Goal: Find specific page/section: Find specific page/section

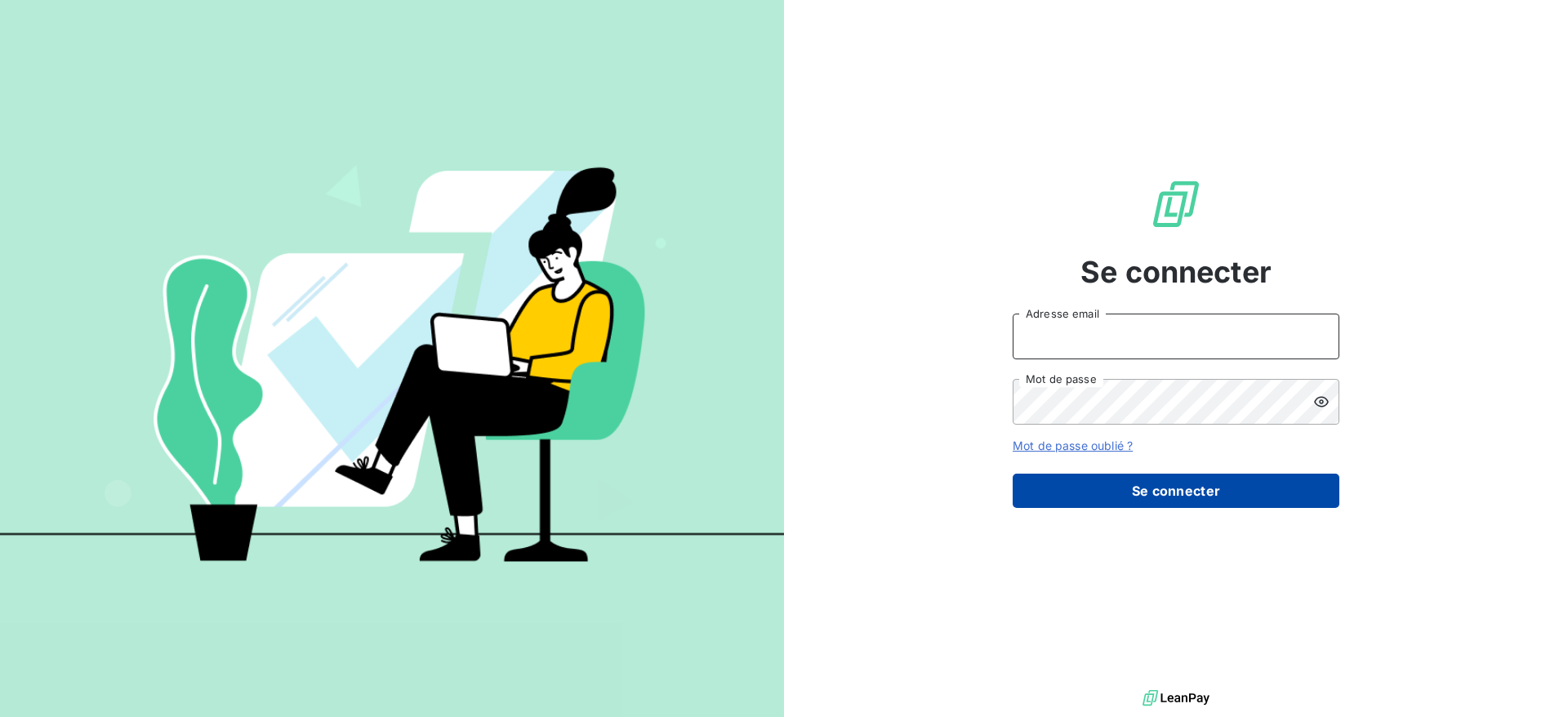
type input "[EMAIL_ADDRESS][DOMAIN_NAME]"
click at [1142, 508] on button "Se connecter" at bounding box center [1176, 491] width 326 height 34
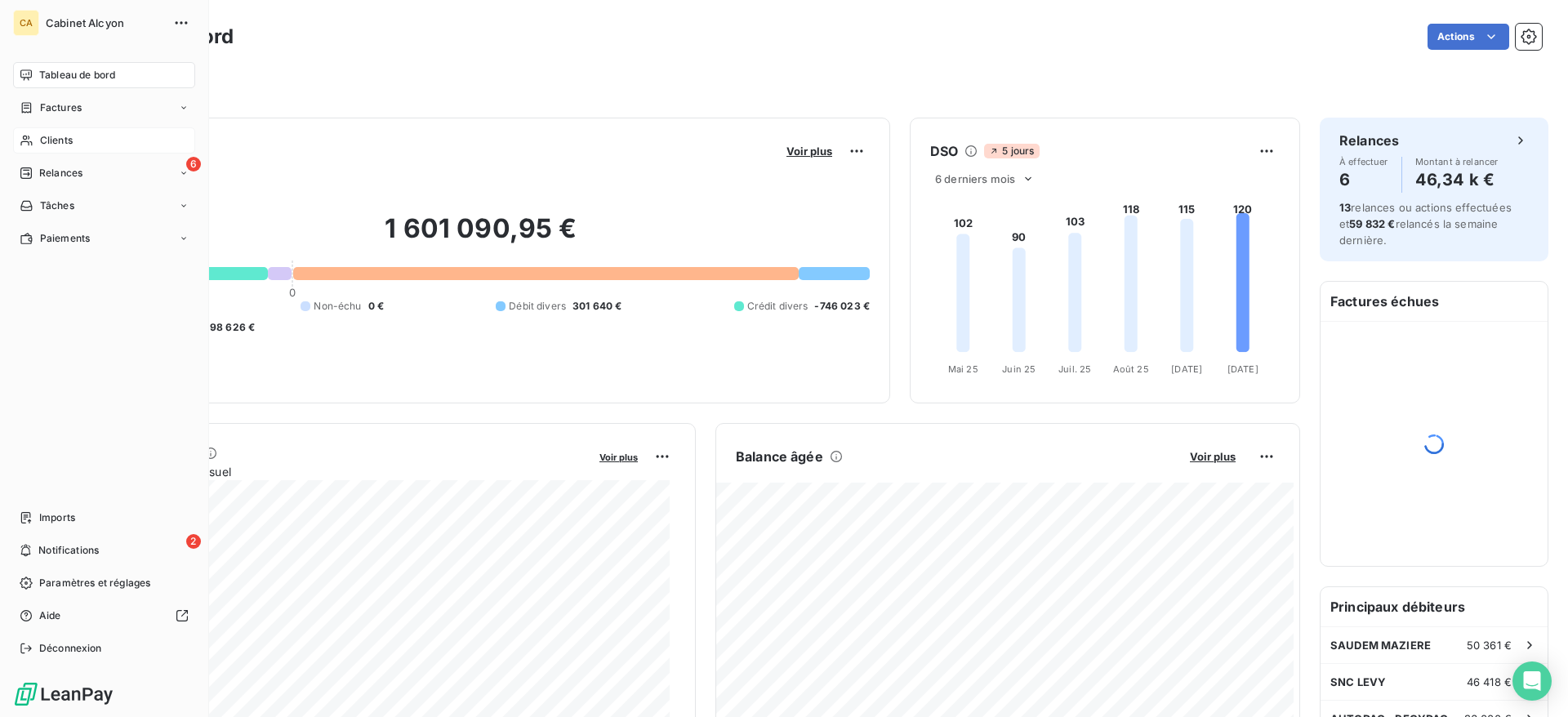
click at [52, 142] on span "Clients" at bounding box center [57, 140] width 33 height 15
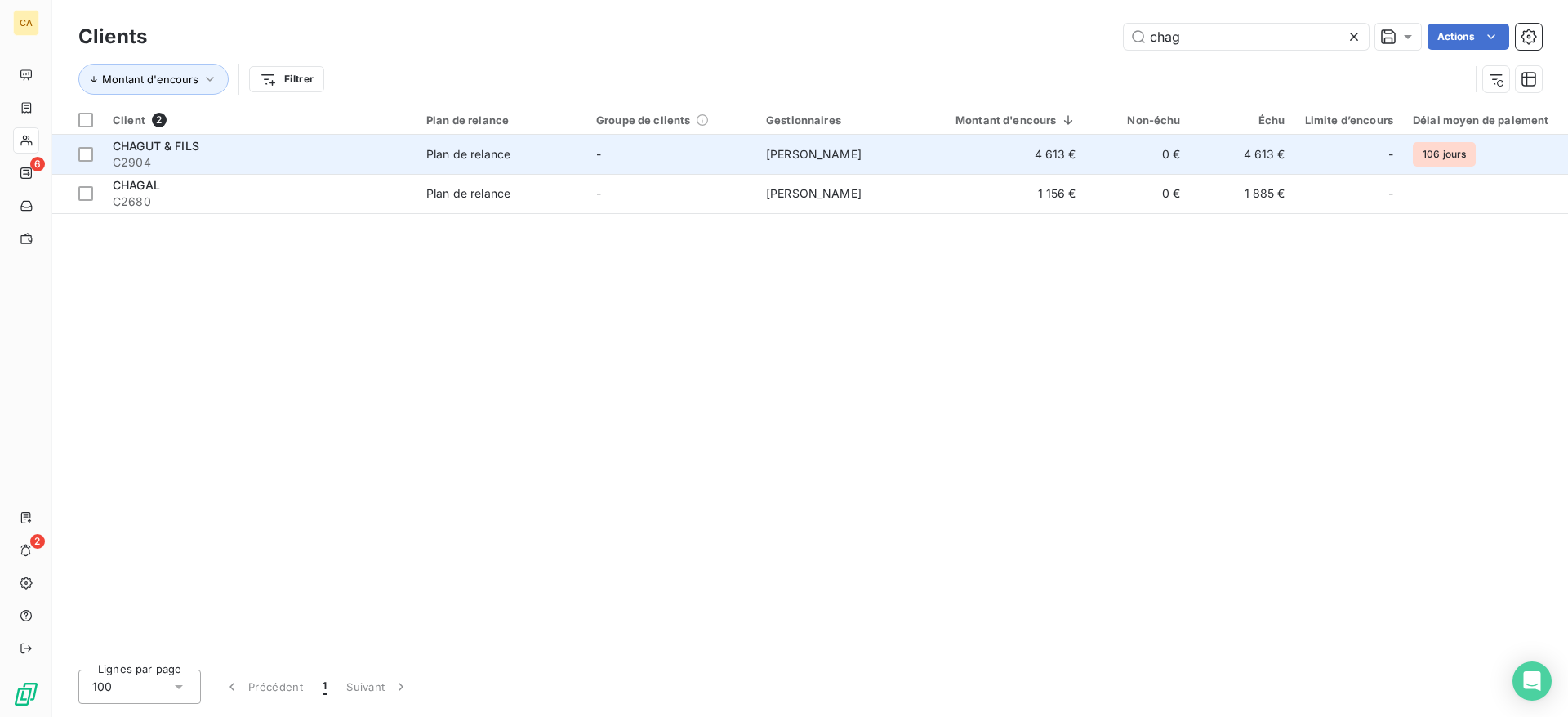
type input "chag"
click at [458, 159] on div "Plan de relance" at bounding box center [468, 154] width 84 height 16
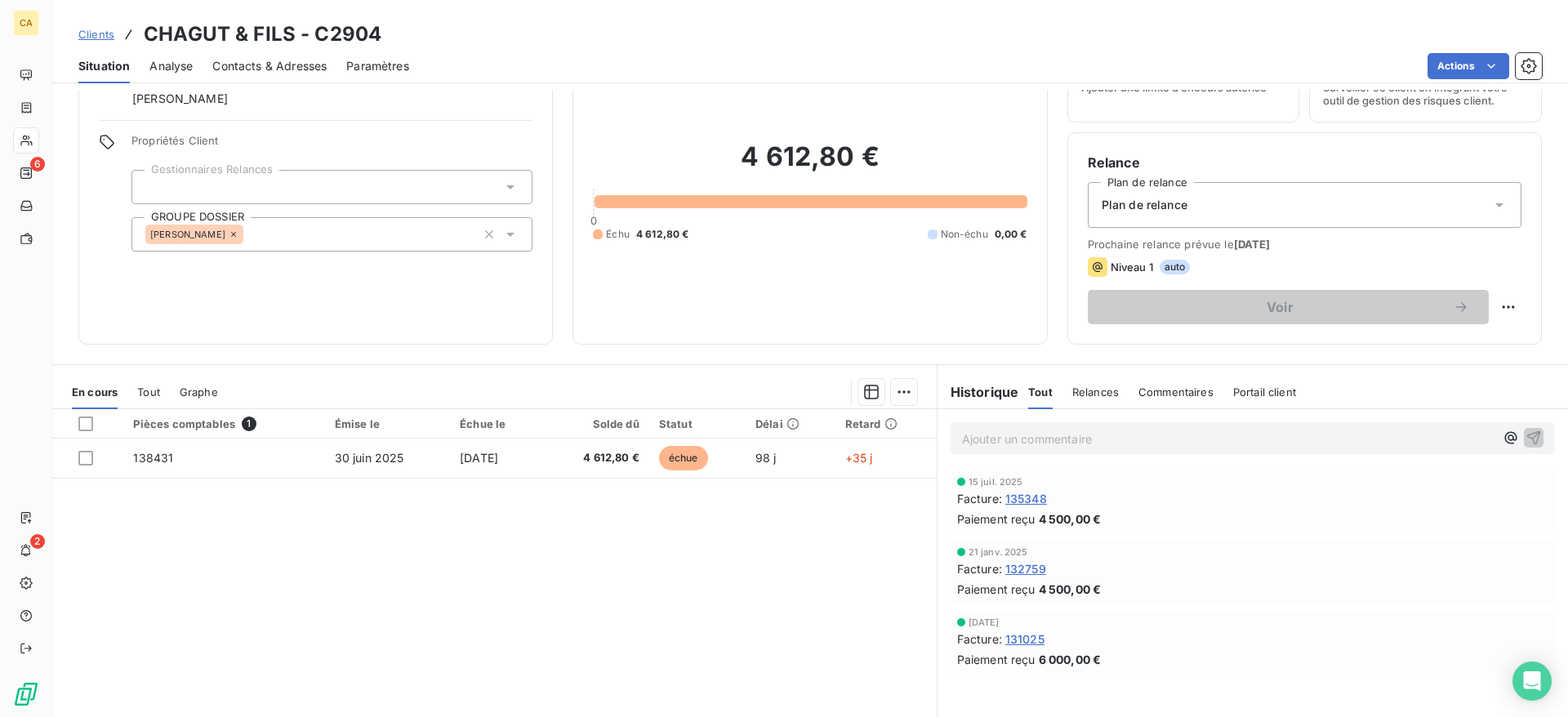
scroll to position [137, 0]
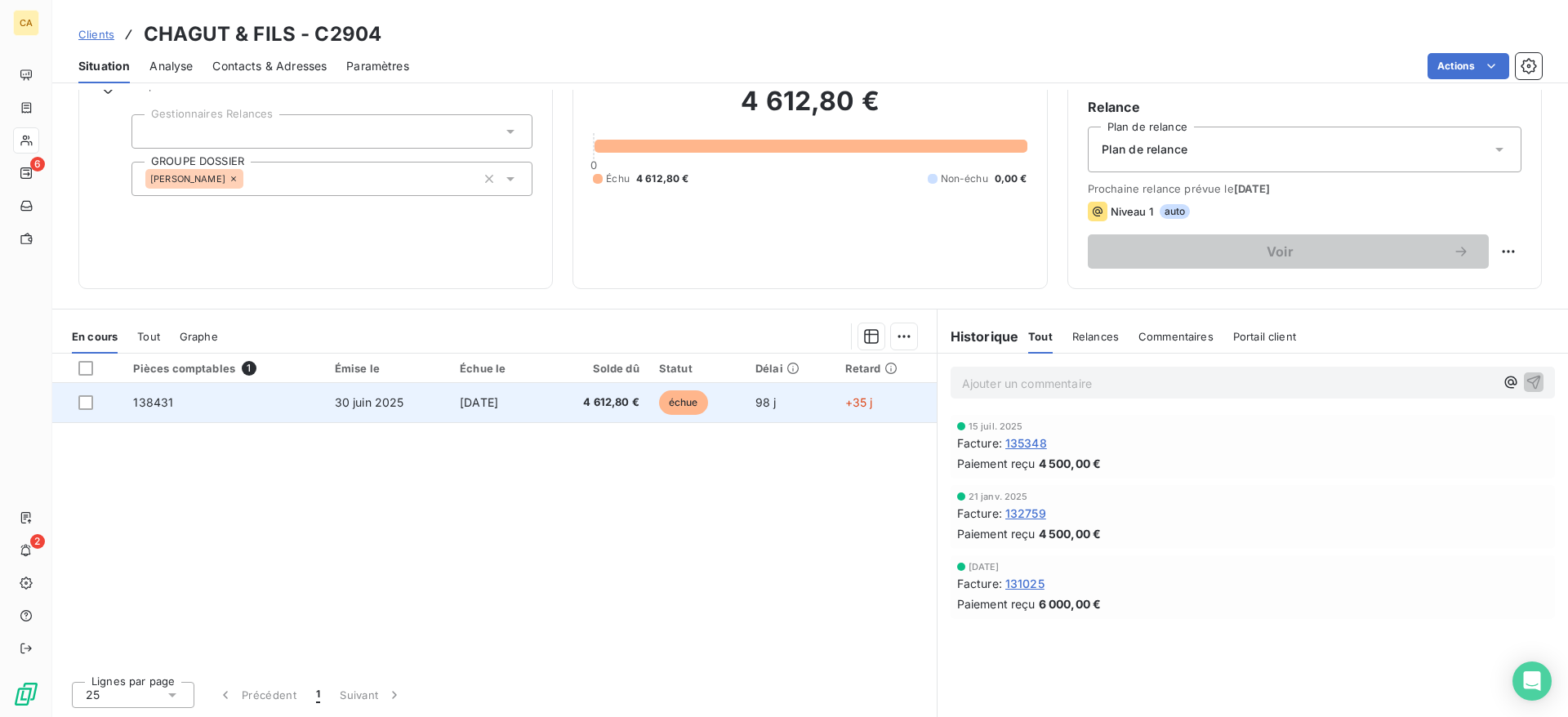
click at [571, 407] on span "4 612,80 €" at bounding box center [595, 402] width 87 height 16
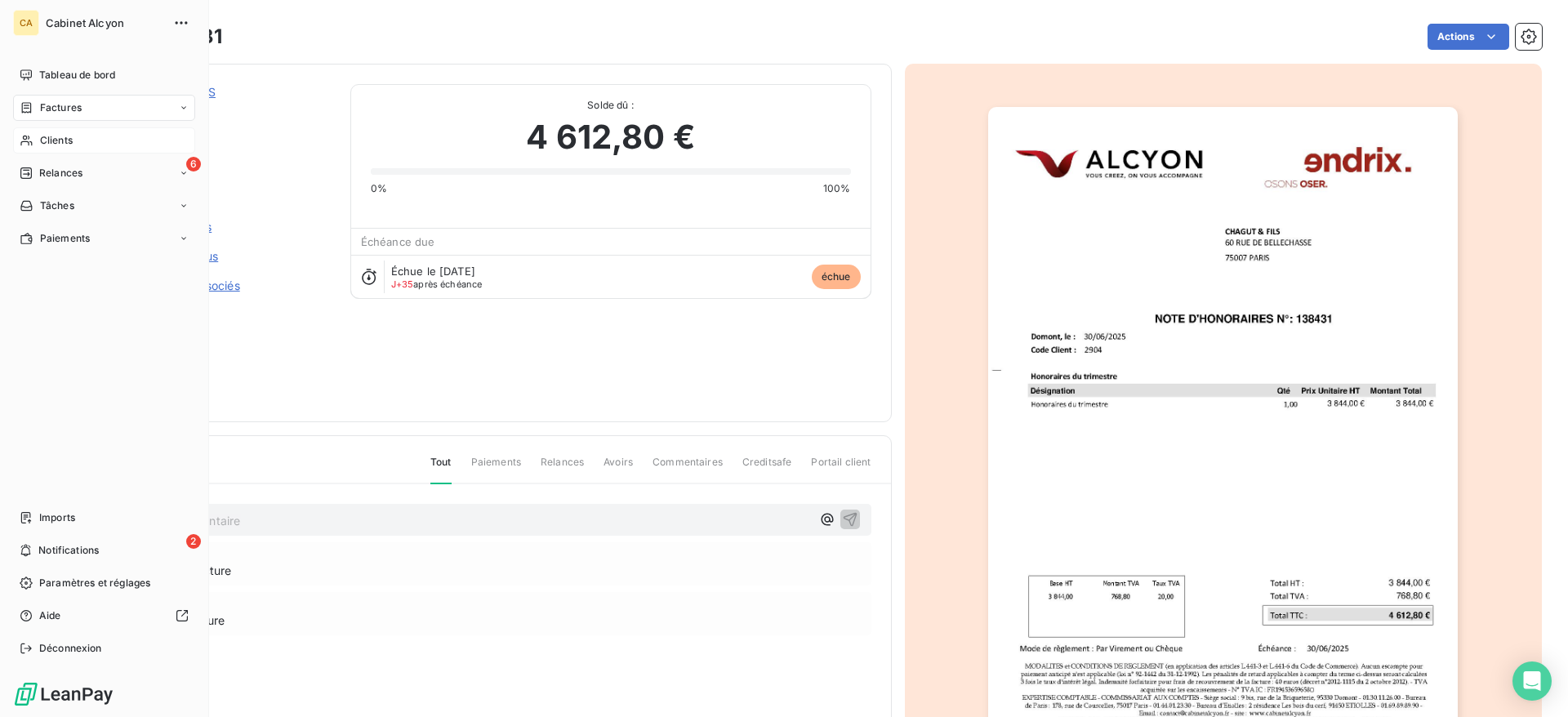
click at [69, 125] on nav "Tableau de bord Factures Clients 6 Relances Tâches Paiements" at bounding box center [104, 156] width 182 height 190
click at [70, 141] on span "Clients" at bounding box center [57, 140] width 33 height 15
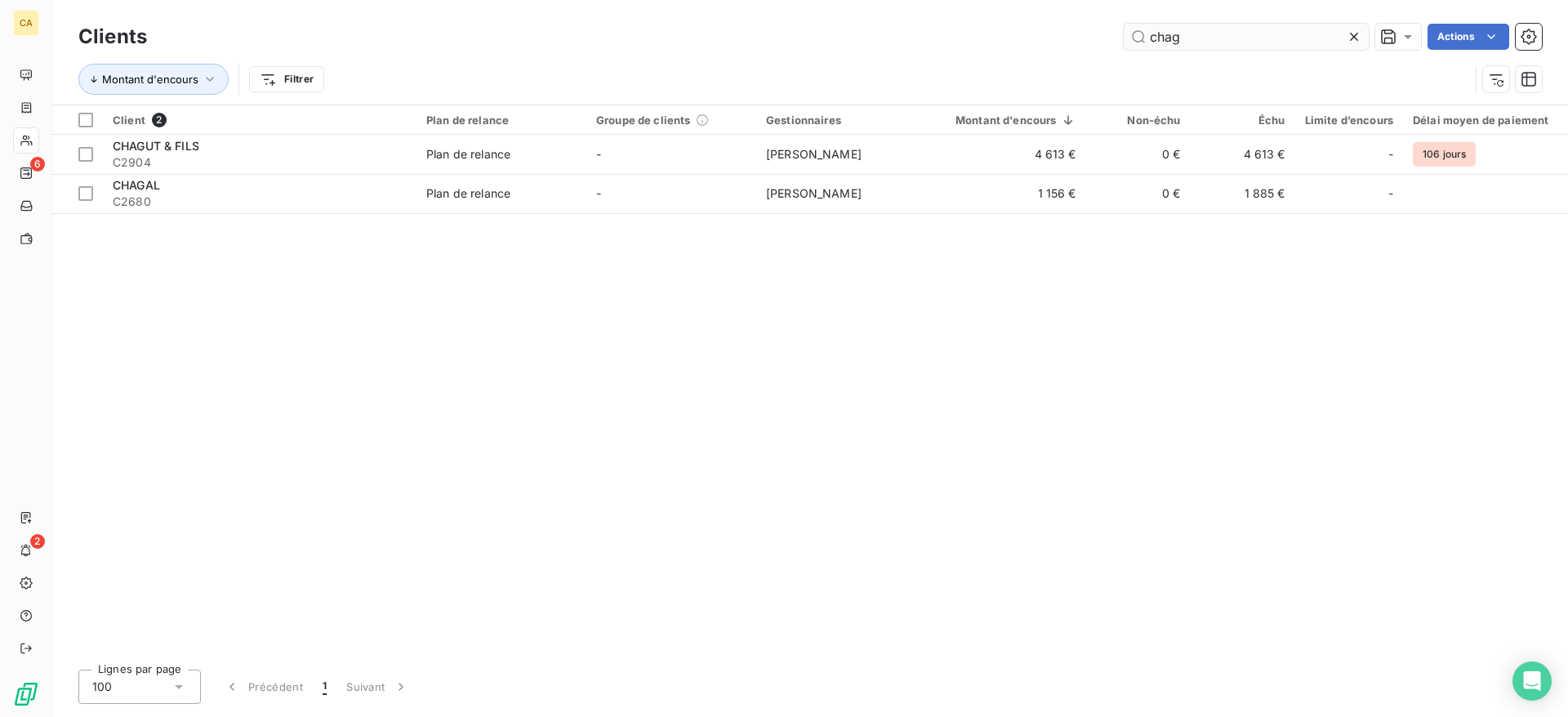
click at [1270, 29] on input "chag" at bounding box center [1246, 37] width 245 height 26
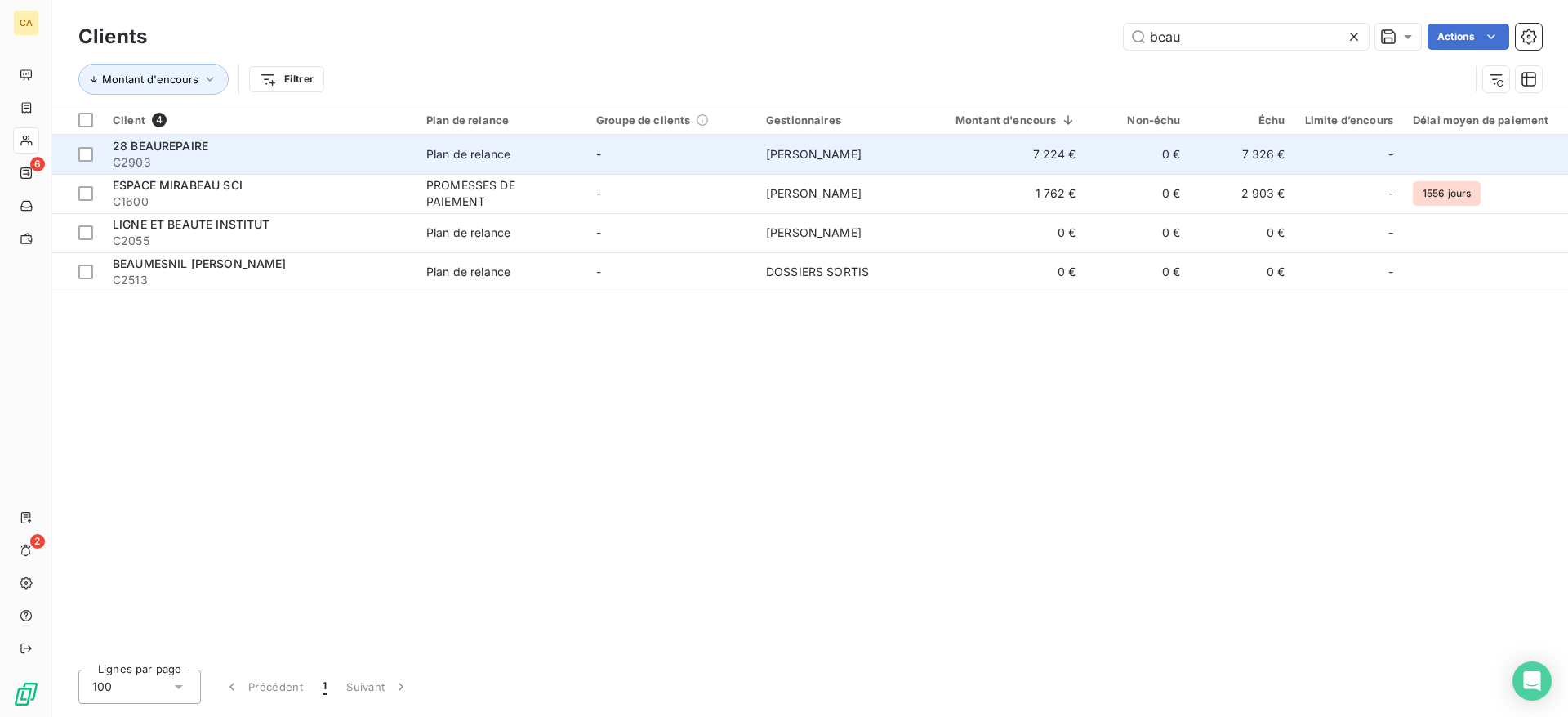
type input "beau"
click at [473, 163] on td "Plan de relance" at bounding box center [501, 155] width 170 height 39
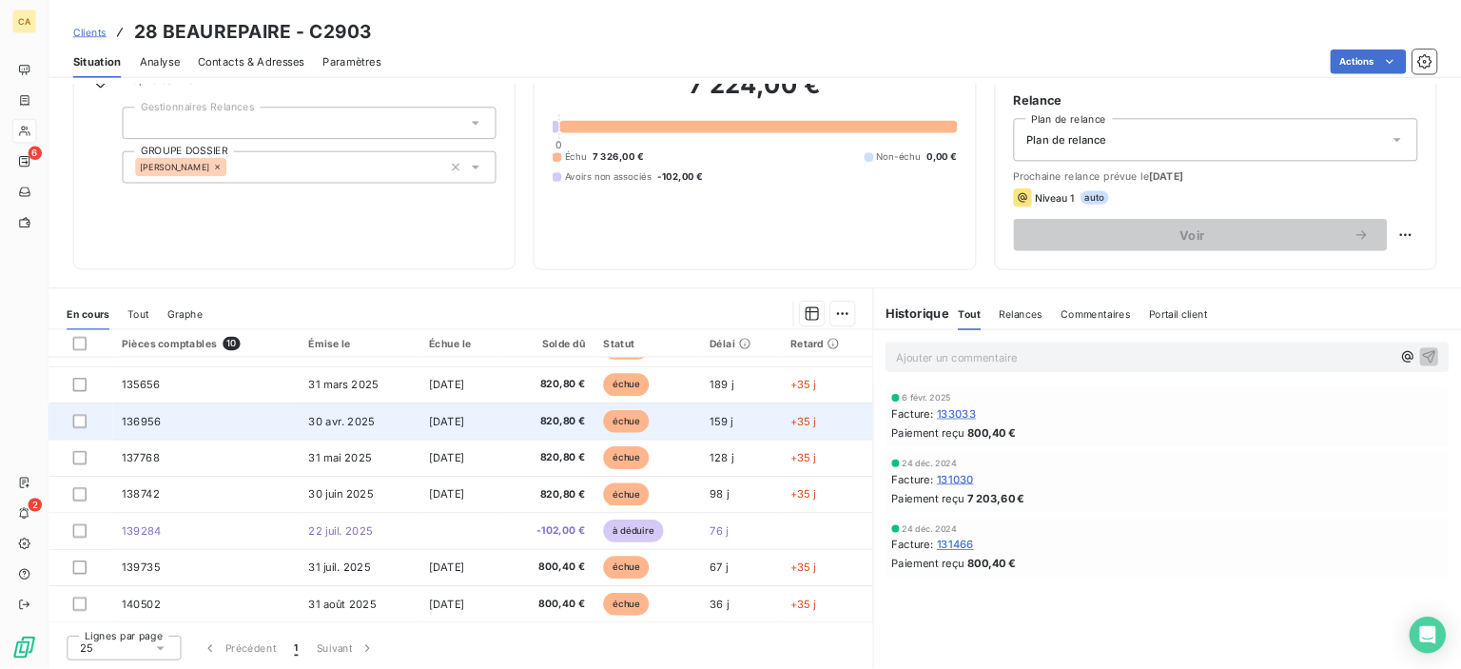
scroll to position [125, 0]
